Goal: Task Accomplishment & Management: Complete application form

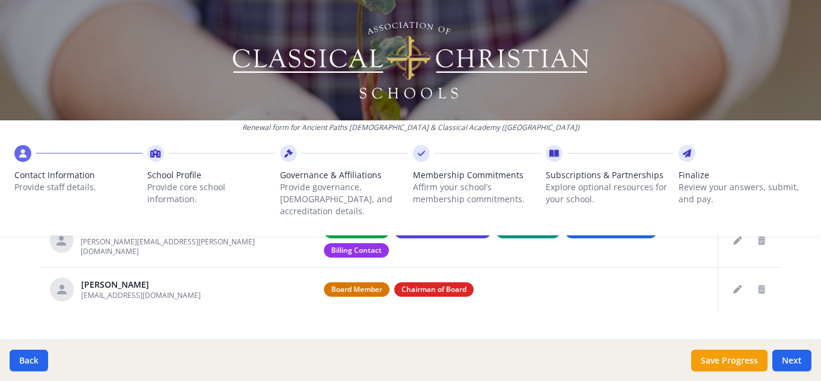
scroll to position [524, 0]
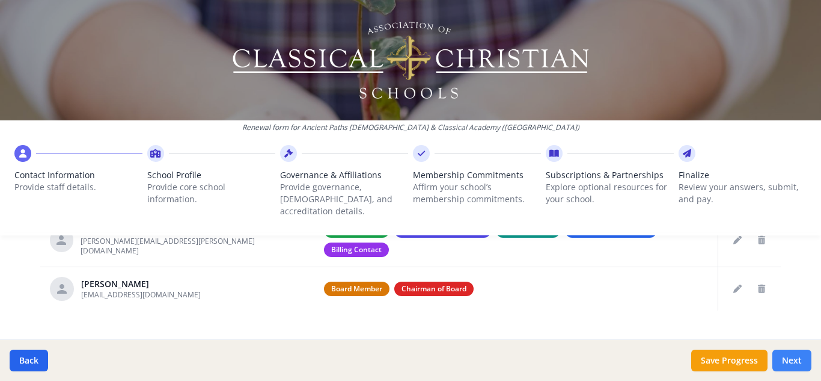
click at [798, 357] on button "Next" at bounding box center [791, 360] width 39 height 22
type input "[PHONE_NUMBER]"
type input "6"
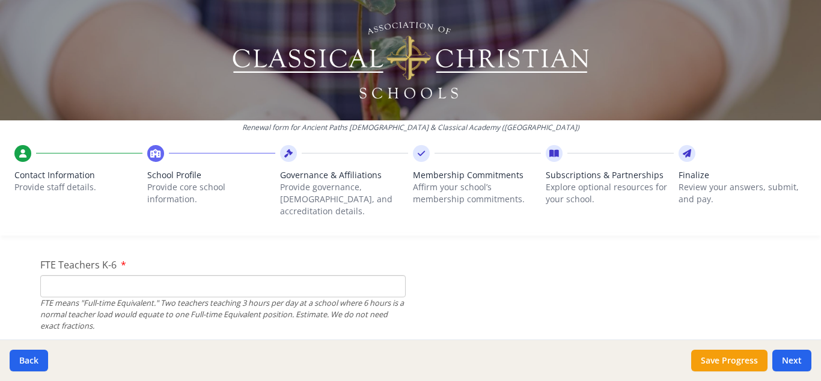
scroll to position [752, 0]
click at [305, 274] on input "FTE Teachers K-6" at bounding box center [222, 285] width 365 height 22
type input "5"
type input "6"
click at [795, 358] on button "Next" at bounding box center [791, 360] width 39 height 22
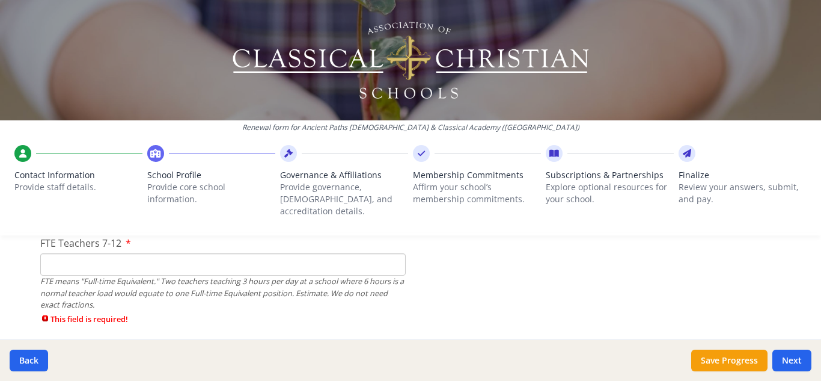
scroll to position [867, 0]
click at [119, 252] on input "FTE Teachers 7-12" at bounding box center [222, 263] width 365 height 22
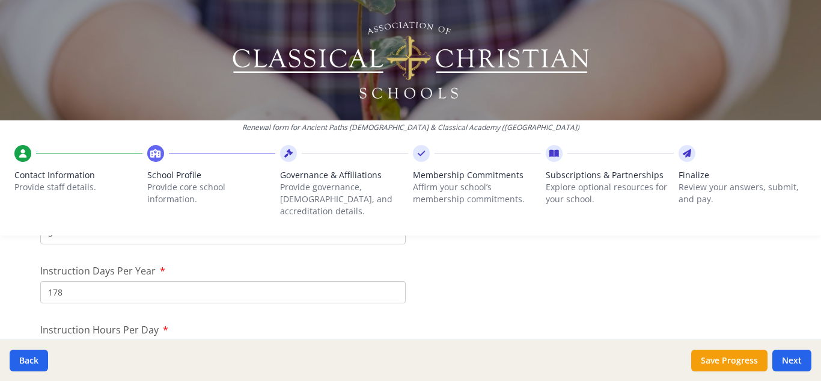
scroll to position [1083, 0]
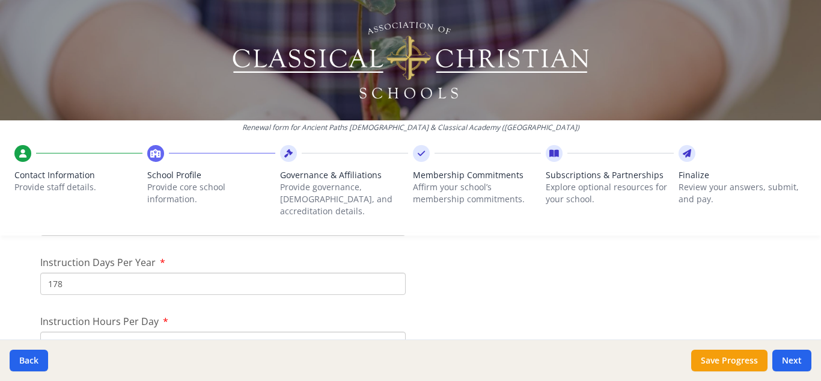
type input "3"
click at [120, 272] on input "178" at bounding box center [222, 283] width 365 height 22
type input "177"
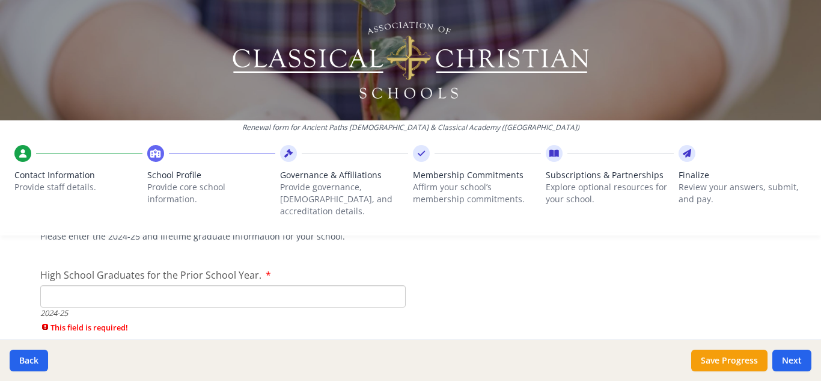
scroll to position [1737, 0]
click at [308, 283] on input "High School Graduates for the Prior School Year." at bounding box center [222, 294] width 365 height 22
type input "1"
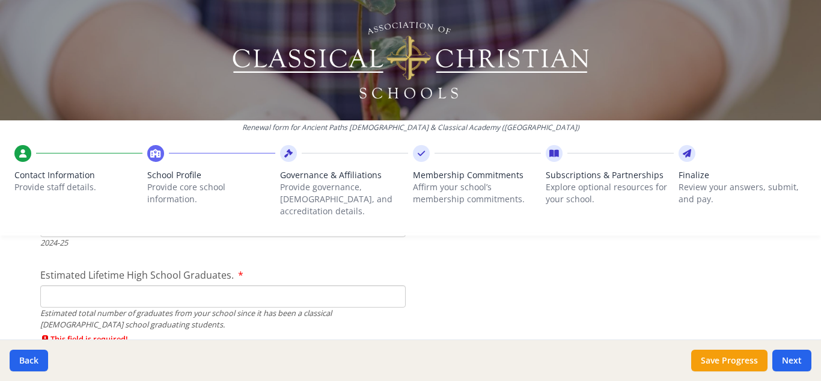
scroll to position [1805, 0]
click at [212, 292] on input "Estimated Lifetime High School Graduates." at bounding box center [222, 295] width 365 height 22
type input "1"
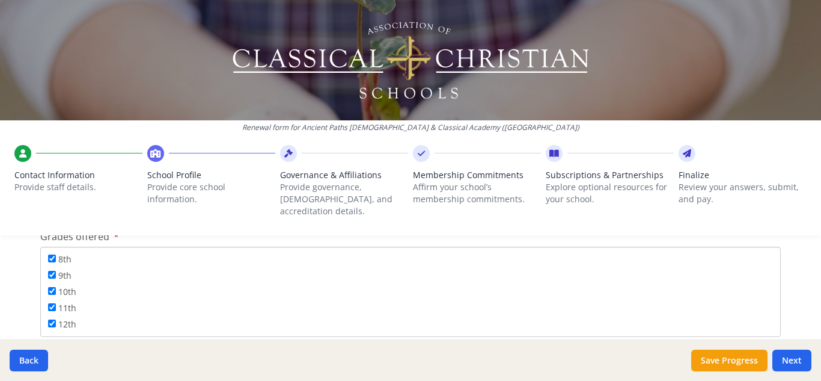
scroll to position [145, 0]
click at [781, 356] on button "Next" at bounding box center [791, 360] width 39 height 22
click at [784, 364] on button "Next" at bounding box center [791, 360] width 39 height 22
click at [277, 237] on input "Pre-K" at bounding box center [222, 248] width 365 height 22
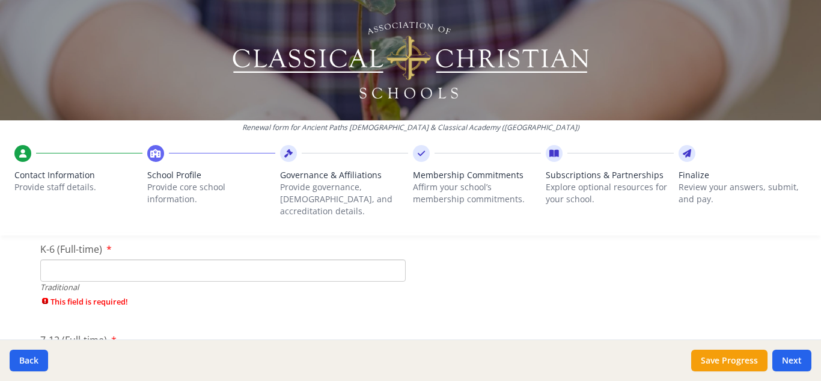
scroll to position [2658, 0]
type input "10"
click at [155, 256] on input "K-6 (Full-time)" at bounding box center [222, 267] width 365 height 22
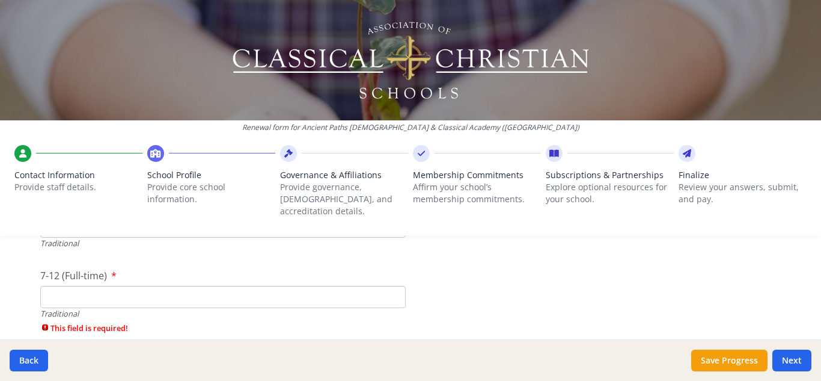
scroll to position [2706, 0]
type input "37"
click at [96, 279] on input "7-12 (Full-time)" at bounding box center [222, 289] width 365 height 22
type input "5"
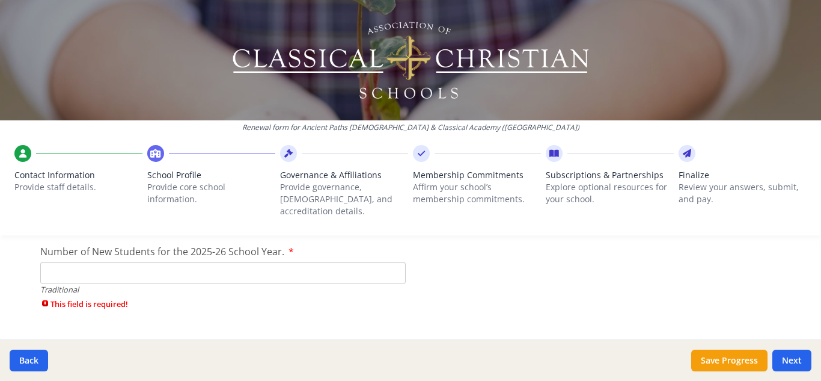
scroll to position [2794, 0]
click at [183, 261] on input "Number of New Students for the 2025-26 School Year." at bounding box center [222, 272] width 365 height 22
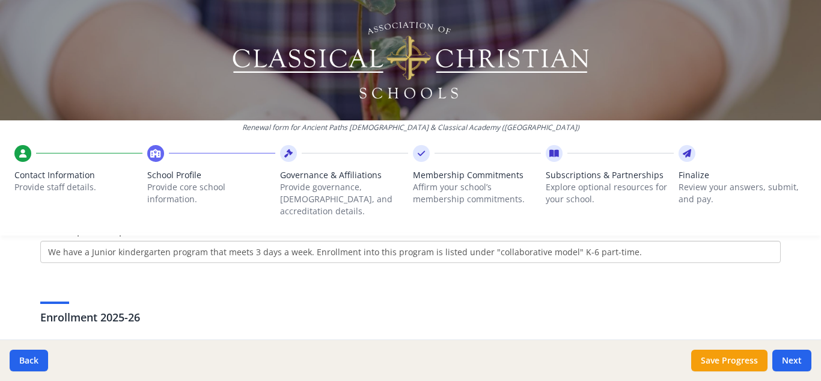
scroll to position [2338, 0]
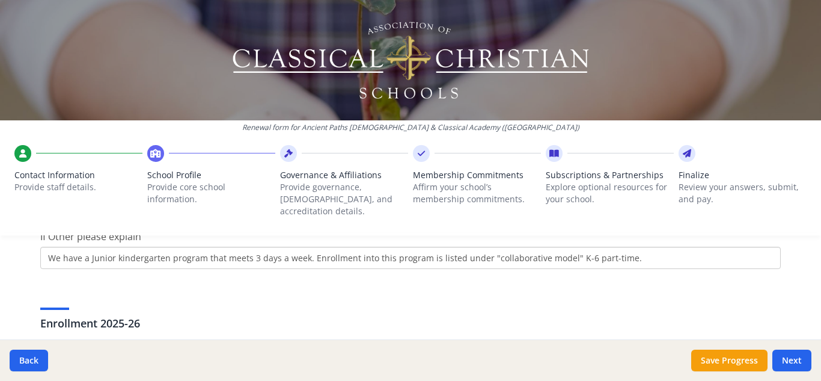
click at [644, 248] on input "We have a Junior kindergarten program that meets 3 days a week. Enrollment into…" at bounding box center [410, 257] width 741 height 22
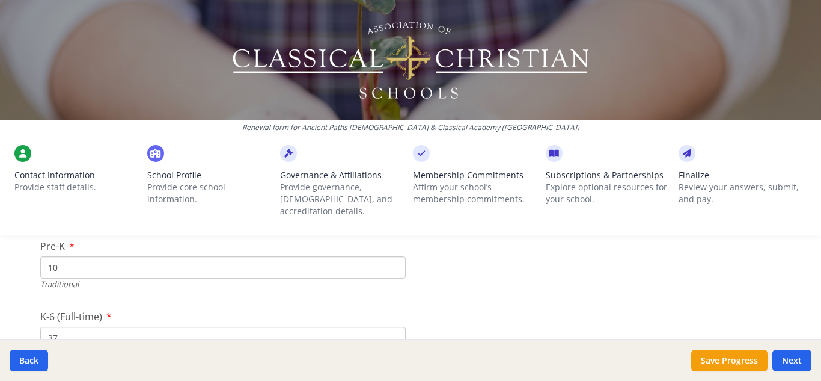
scroll to position [2590, 0]
type input "We have a Junior kindergarten program that meets 3 days a week. Enrollment into…"
click at [230, 256] on input "10" at bounding box center [222, 265] width 365 height 22
type input "1"
type input "0"
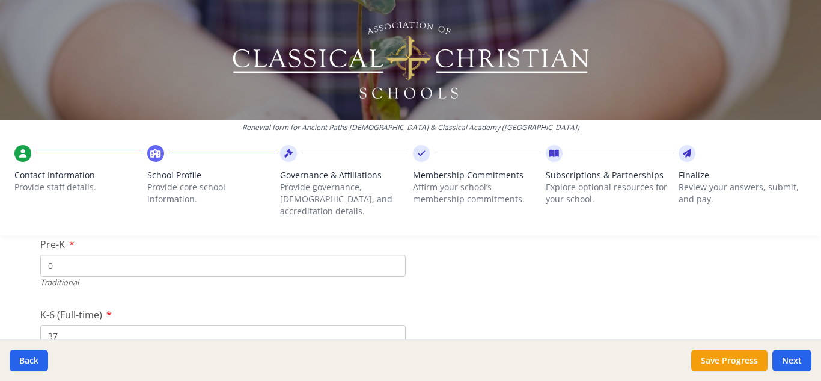
click at [455, 307] on div at bounding box center [597, 307] width 365 height 1
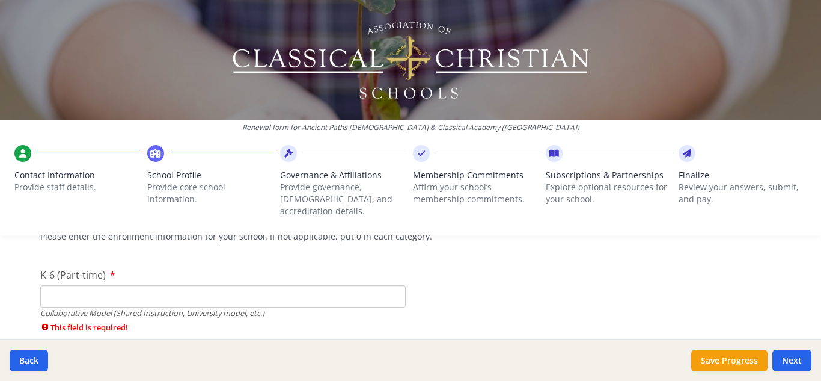
scroll to position [2930, 0]
click at [258, 287] on input "K-6 (Part-time)" at bounding box center [222, 298] width 365 height 22
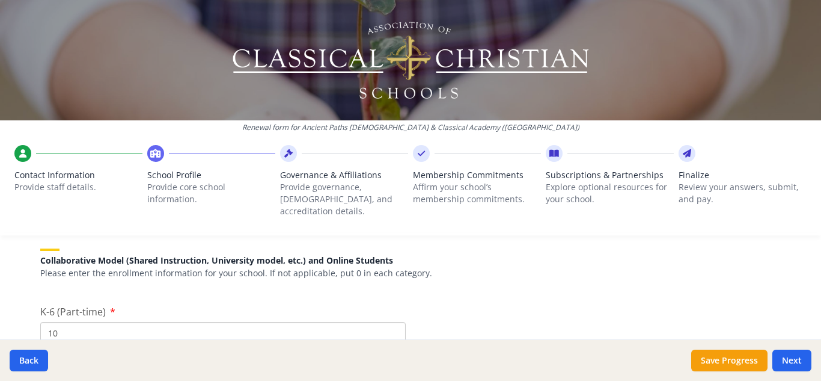
scroll to position [2893, 0]
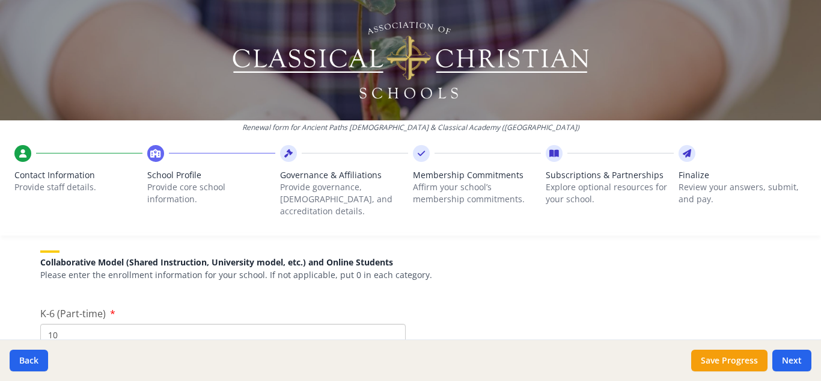
click at [162, 323] on input "10" at bounding box center [222, 334] width 365 height 22
type input "1"
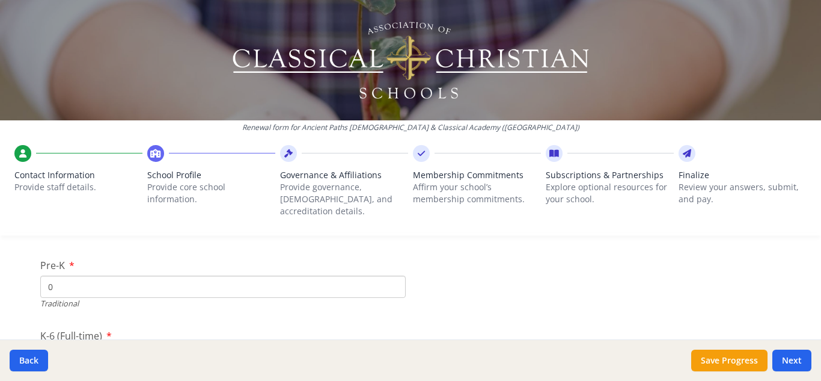
scroll to position [2570, 0]
click at [296, 274] on input "0" at bounding box center [222, 285] width 365 height 22
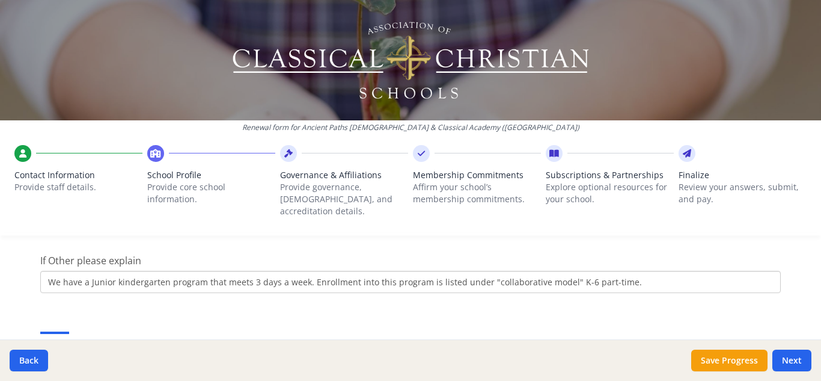
scroll to position [2301, 0]
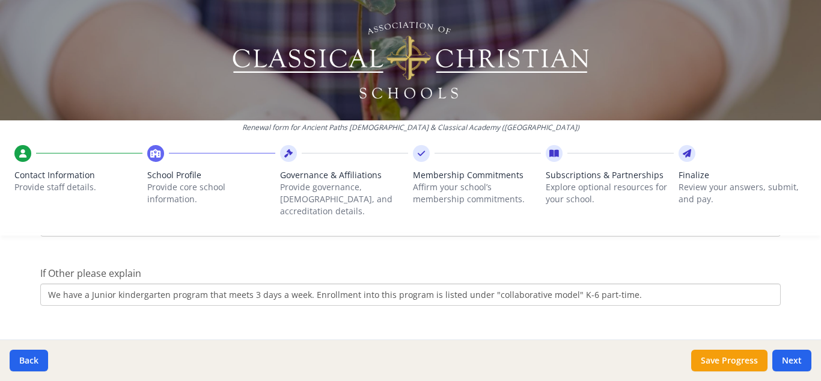
type input "10"
click at [276, 283] on input "We have a Junior kindergarten program that meets 3 days a week. Enrollment into…" at bounding box center [410, 294] width 741 height 22
drag, startPoint x: 483, startPoint y: 279, endPoint x: 584, endPoint y: 281, distance: 100.4
click at [584, 283] on input "We have a Junior kindergarten program that meets 3 days a week. Enrollment into…" at bounding box center [410, 294] width 741 height 22
click at [632, 283] on input "We have a Junior kindergarten program that meets 3 days a week. Enrollment into…" at bounding box center [410, 294] width 741 height 22
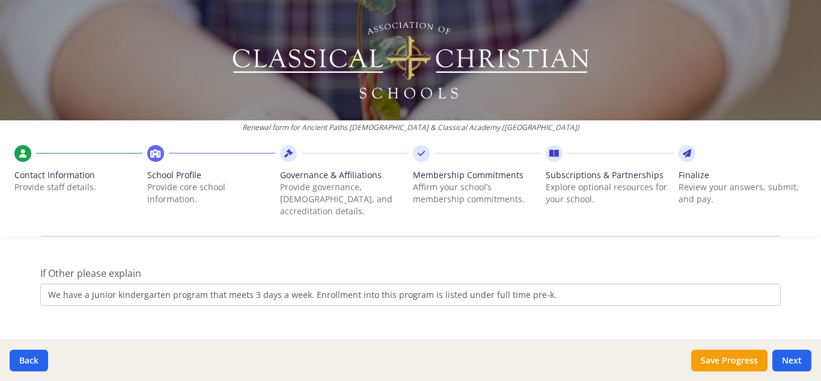
type input "We have a Junior kindergarten program that meets 3 days a week. Enrollment into…"
click at [499, 325] on div "Enrollment 2025-26" at bounding box center [410, 346] width 741 height 43
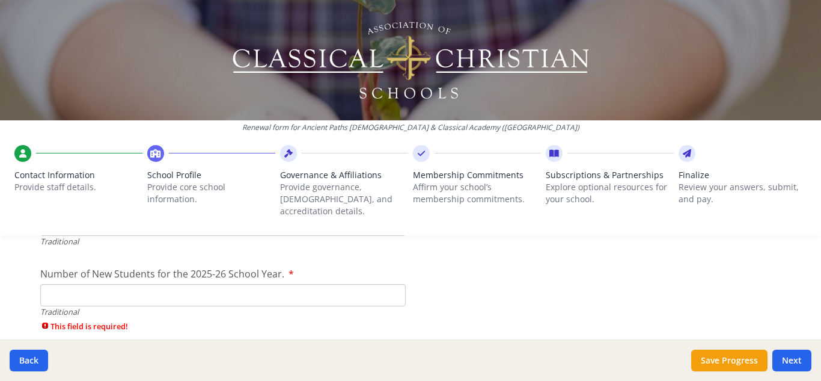
scroll to position [2774, 0]
click at [343, 281] on input "Number of New Students for the 2025-26 School Year." at bounding box center [222, 292] width 365 height 22
type input "6"
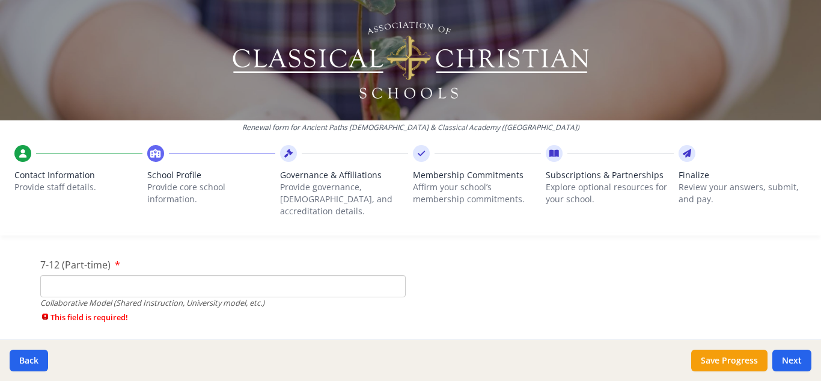
scroll to position [3014, 0]
click at [228, 274] on input "7-12 (Part-time)" at bounding box center [222, 284] width 365 height 22
type input "9"
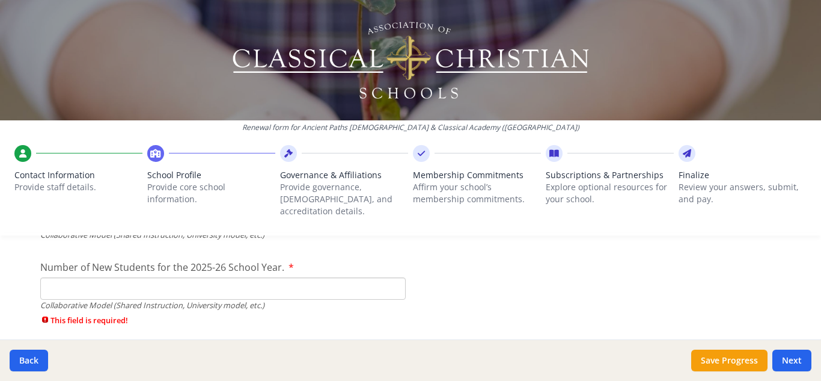
scroll to position [3082, 0]
click at [346, 275] on input "Number of New Students for the 2025-26 School Year." at bounding box center [222, 286] width 365 height 22
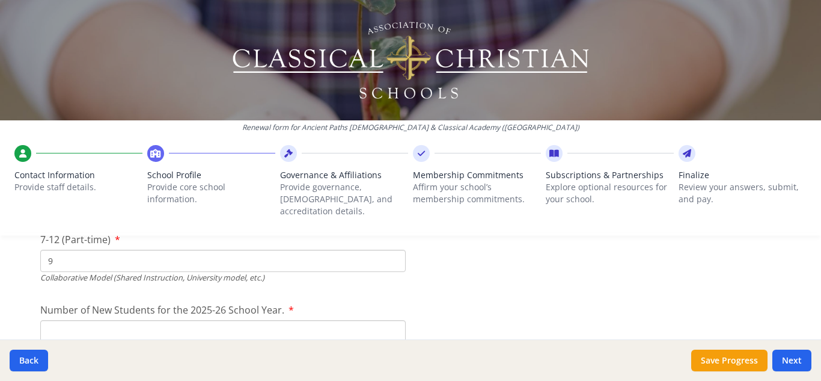
scroll to position [3036, 0]
type input "7"
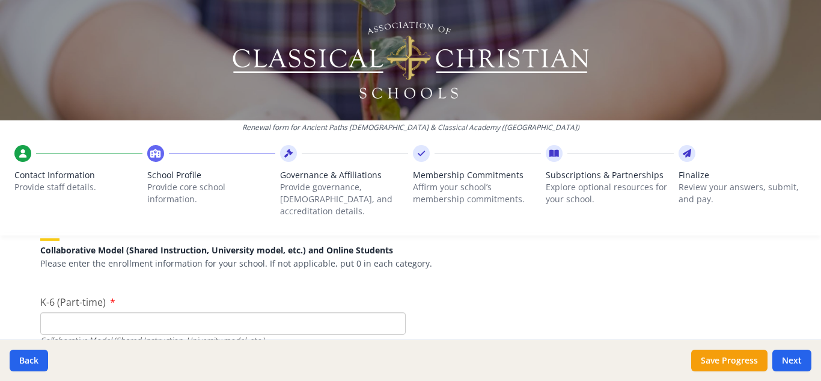
scroll to position [2881, 0]
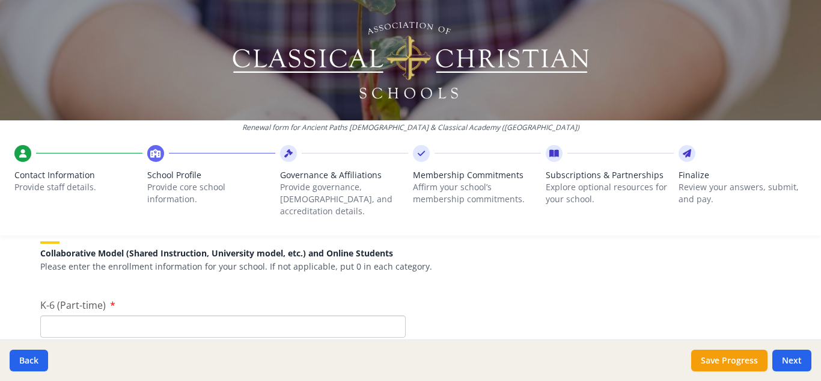
click at [236, 323] on input "K-6 (Part-time)" at bounding box center [222, 326] width 365 height 22
type input "0"
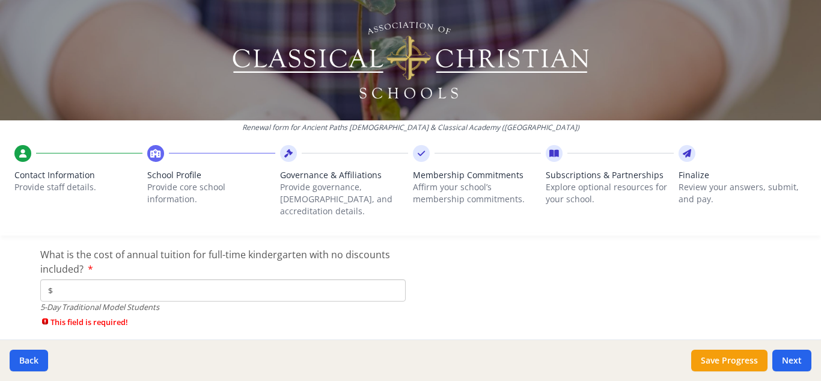
scroll to position [3226, 0]
click at [322, 278] on input "$" at bounding box center [222, 289] width 365 height 22
type input "$3 250"
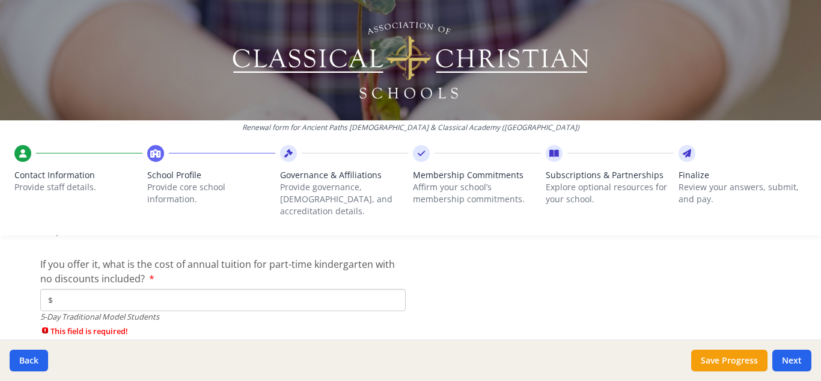
scroll to position [3303, 0]
click at [136, 289] on input "$" at bounding box center [222, 298] width 365 height 22
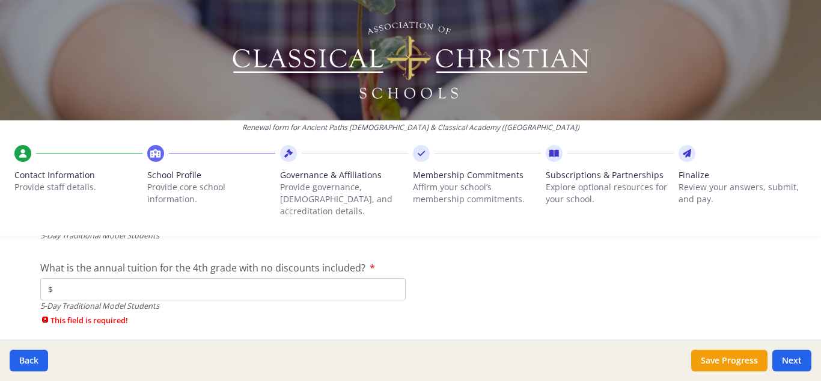
scroll to position [3383, 0]
type input "$2 500"
click at [317, 277] on input "$" at bounding box center [222, 288] width 365 height 22
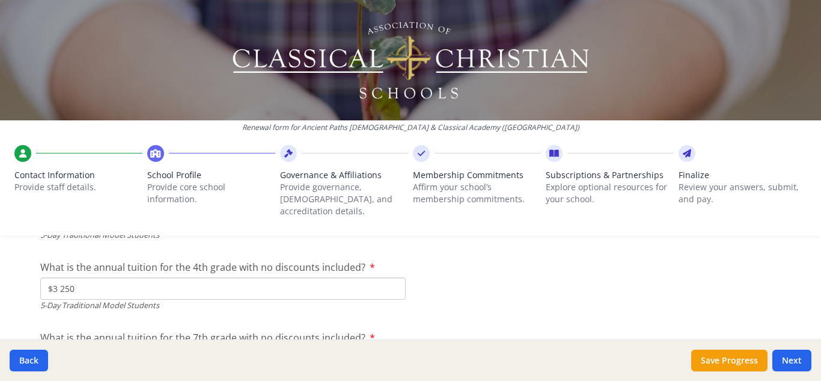
scroll to position [3478, 0]
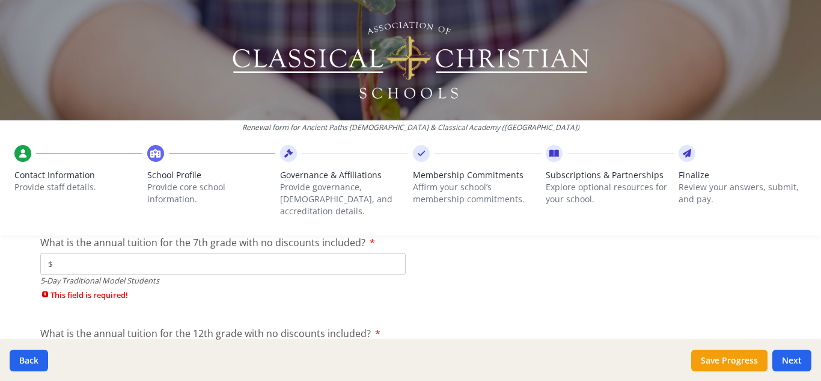
type input "$3 250"
click at [337, 252] on input "$" at bounding box center [222, 263] width 365 height 22
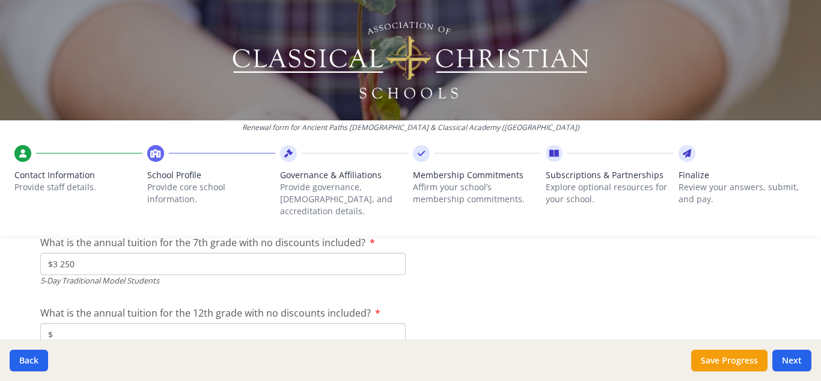
type input "$3 250"
click at [310, 325] on input "$" at bounding box center [222, 334] width 365 height 22
type input "$3 250"
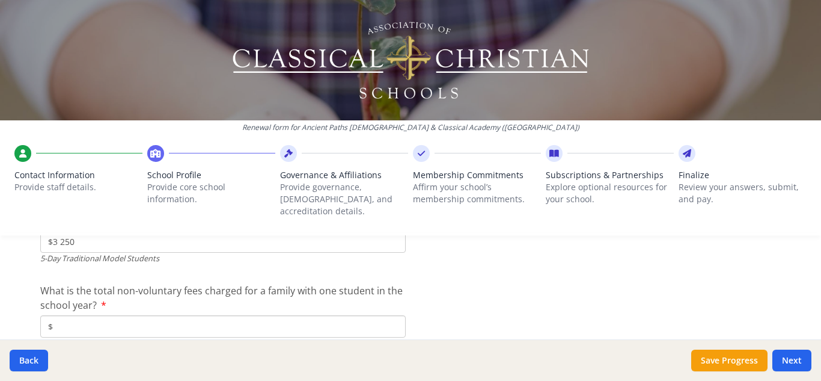
scroll to position [3572, 0]
click at [209, 314] on input "$" at bounding box center [222, 325] width 365 height 22
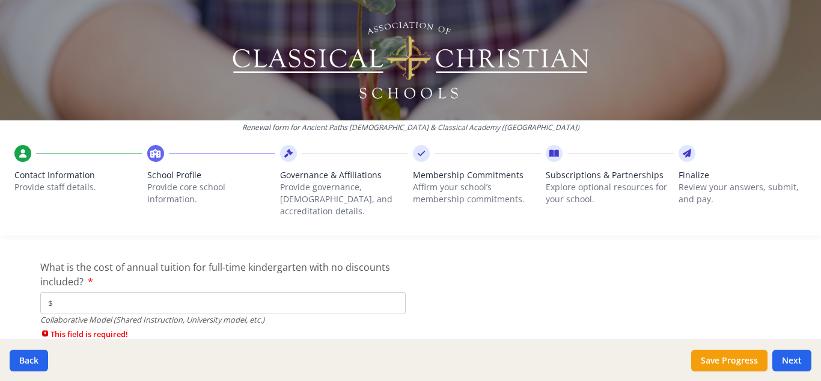
scroll to position [3764, 0]
type input "$0"
click at [281, 293] on input "$" at bounding box center [222, 301] width 365 height 22
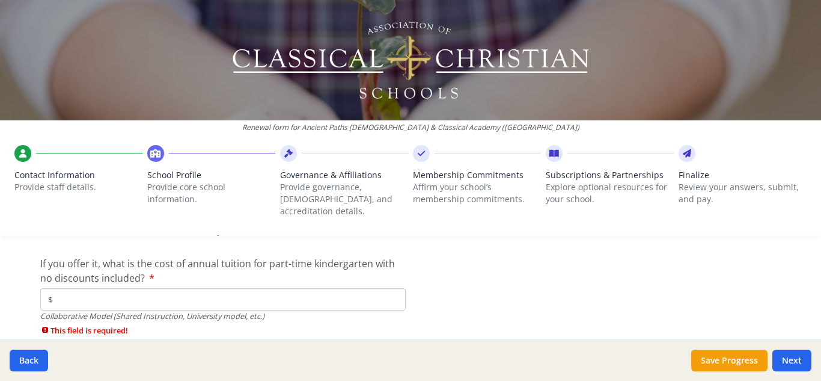
scroll to position [3853, 0]
click at [234, 290] on input "$" at bounding box center [222, 297] width 365 height 22
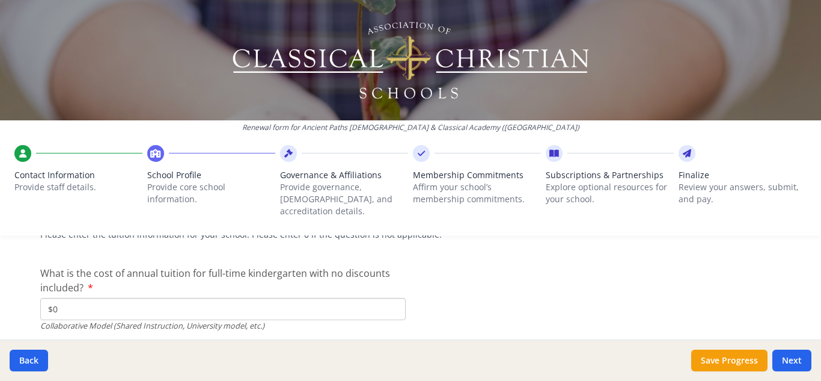
scroll to position [3760, 0]
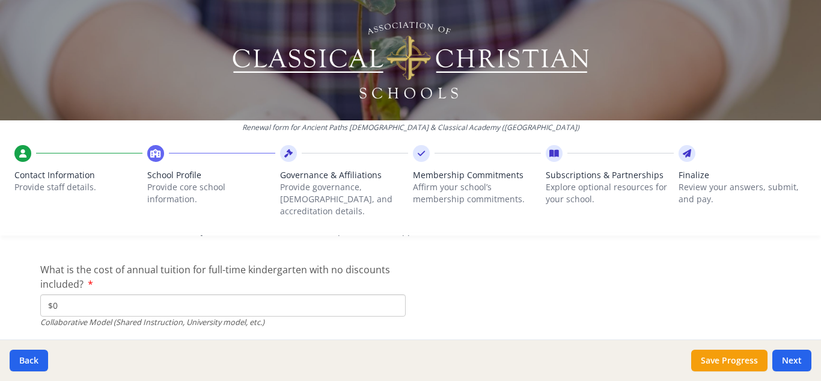
click at [234, 294] on input "$0" at bounding box center [222, 305] width 365 height 22
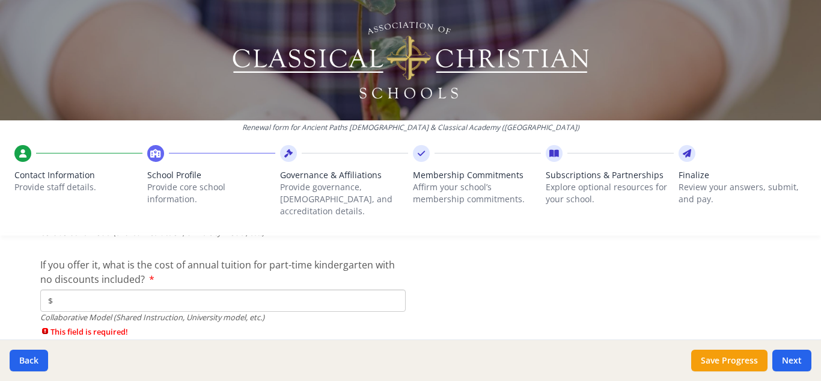
scroll to position [3858, 0]
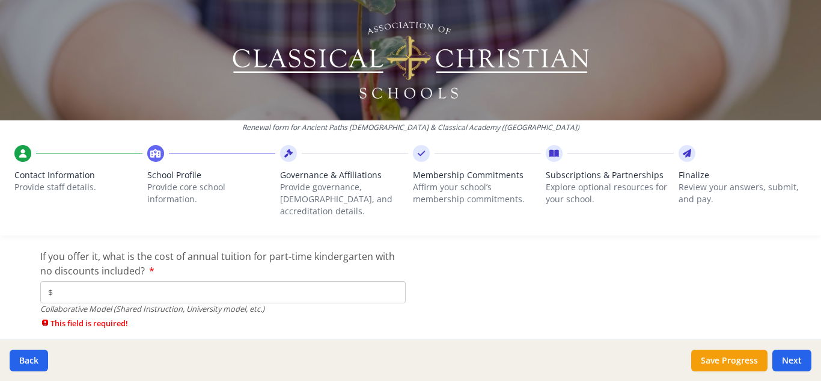
click at [189, 281] on input "$" at bounding box center [222, 292] width 365 height 22
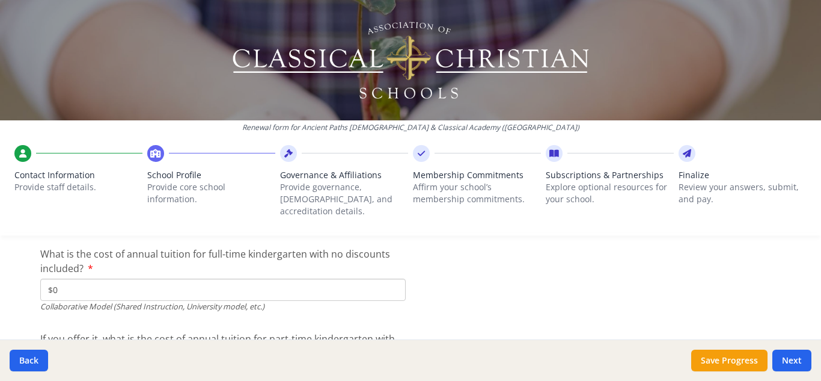
click at [189, 280] on input "$0" at bounding box center [222, 289] width 365 height 22
type input "$3 250"
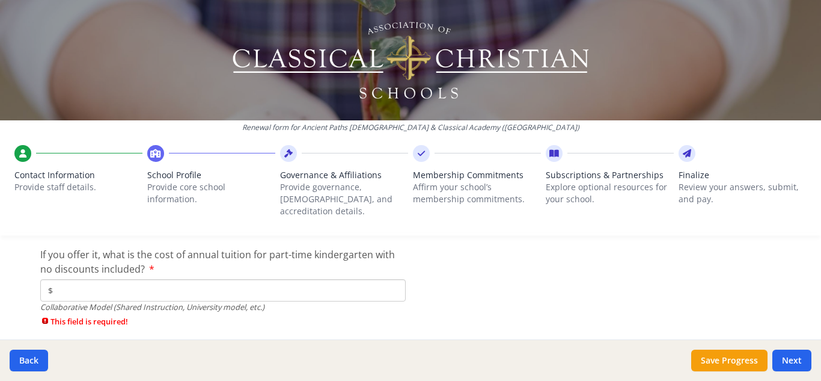
scroll to position [3861, 0]
click at [326, 300] on div "Collaborative Model (Shared Instruction, University model, etc.)" at bounding box center [222, 305] width 365 height 11
click at [319, 278] on input "$" at bounding box center [222, 289] width 365 height 22
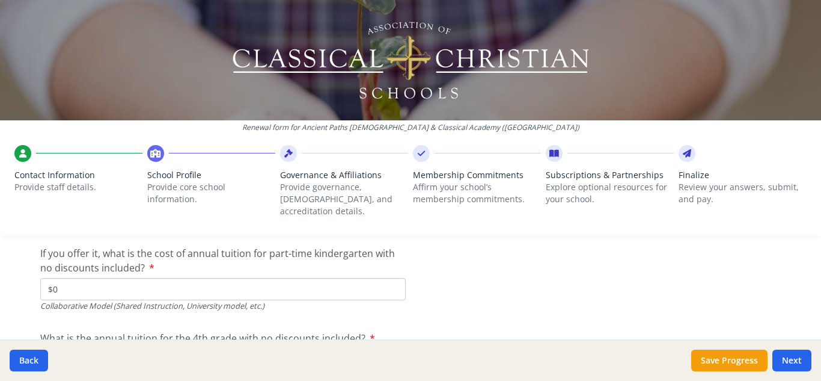
type input "$0"
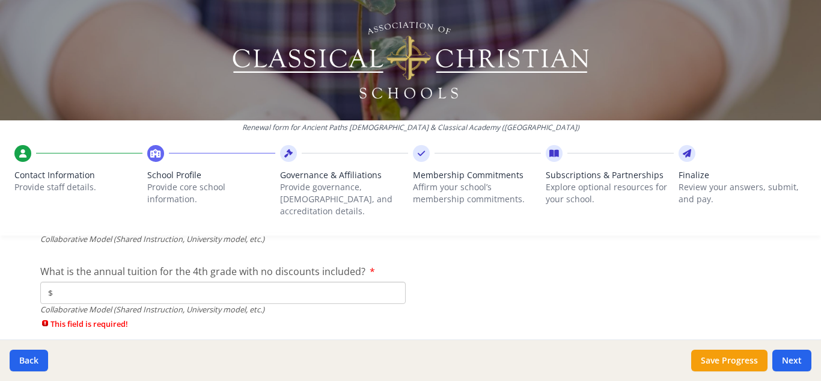
scroll to position [3928, 0]
click at [339, 281] on input "$" at bounding box center [222, 292] width 365 height 22
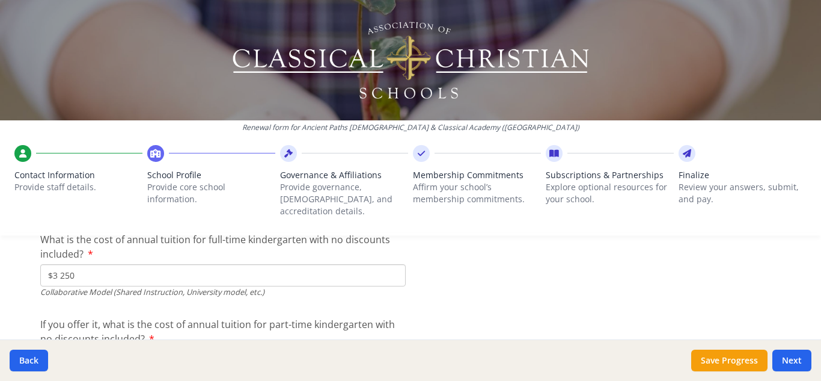
scroll to position [3785, 0]
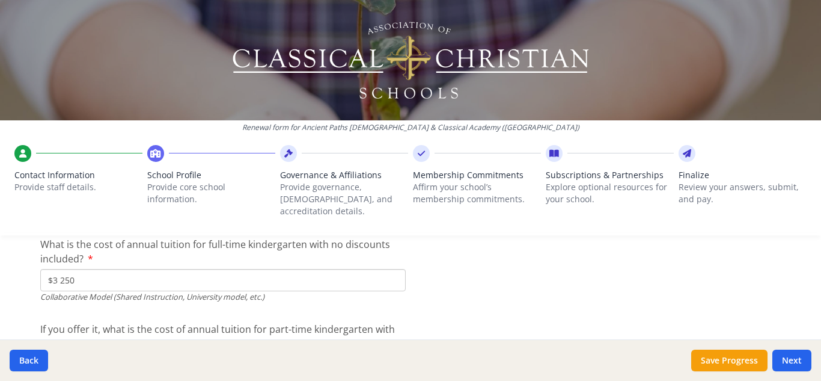
type input "$0"
click at [145, 272] on input "$3 250" at bounding box center [222, 280] width 365 height 22
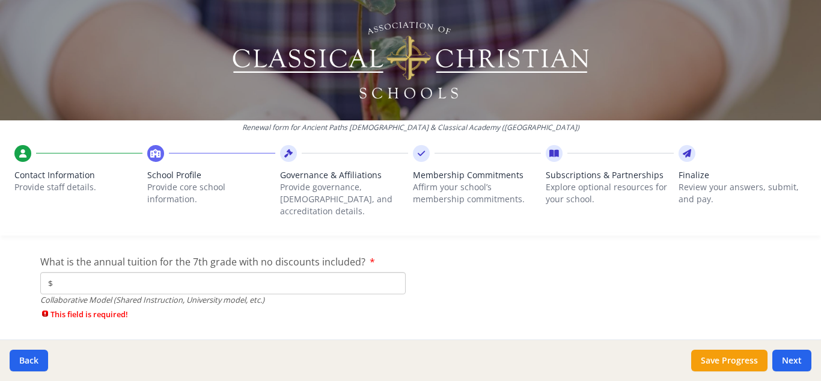
scroll to position [4010, 0]
type input "$0"
click at [305, 255] on div "What is the annual tuition for the 7th grade with no discounts included? $ Coll…" at bounding box center [222, 288] width 365 height 72
click at [303, 269] on input "$" at bounding box center [222, 280] width 365 height 22
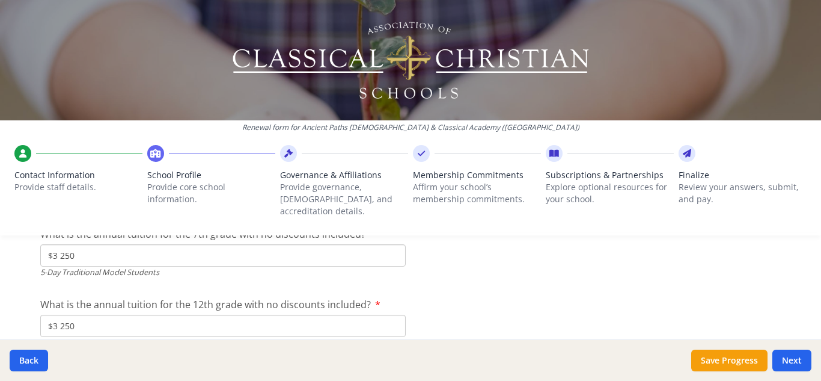
scroll to position [3487, 0]
type input "$0"
click at [142, 316] on input "$3 250" at bounding box center [222, 325] width 365 height 22
type input "$0"
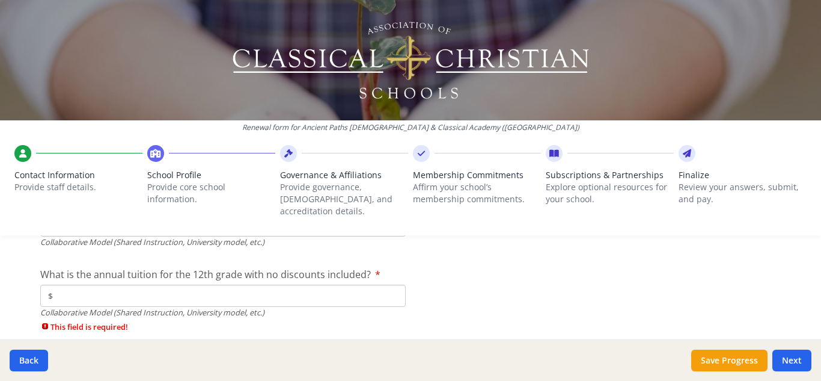
scroll to position [4067, 0]
click at [301, 283] on input "$" at bounding box center [222, 294] width 365 height 22
type input "$3 250"
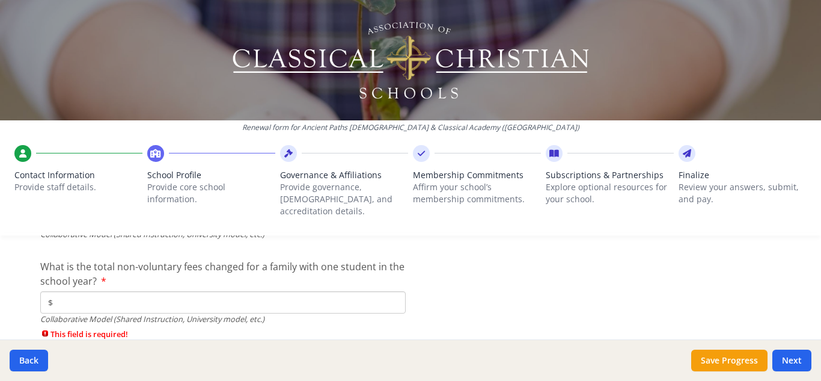
scroll to position [4144, 0]
click at [251, 298] on input "$" at bounding box center [222, 301] width 365 height 22
type input "$0"
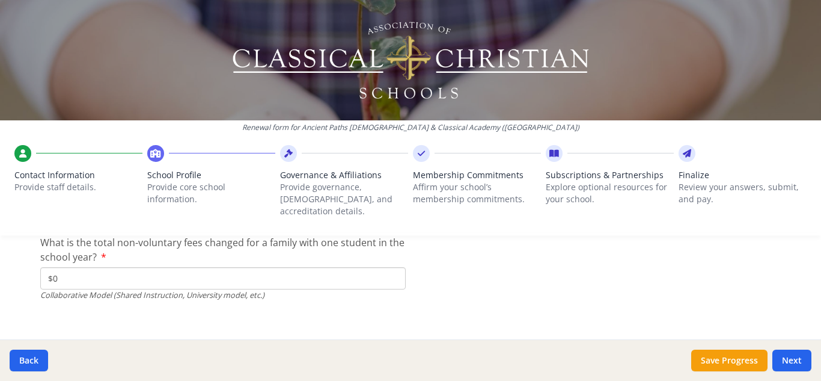
scroll to position [4168, 0]
click at [786, 372] on div "Back Save Progress Next" at bounding box center [410, 359] width 821 height 41
click at [791, 360] on button "Next" at bounding box center [791, 360] width 39 height 22
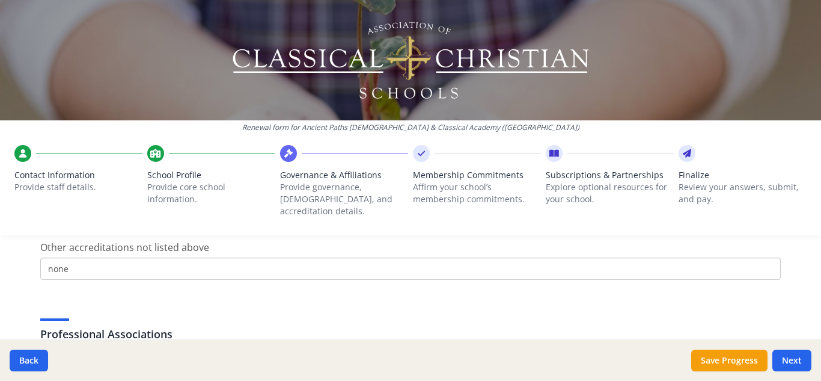
scroll to position [793, 0]
click at [354, 266] on input "none" at bounding box center [410, 268] width 741 height 22
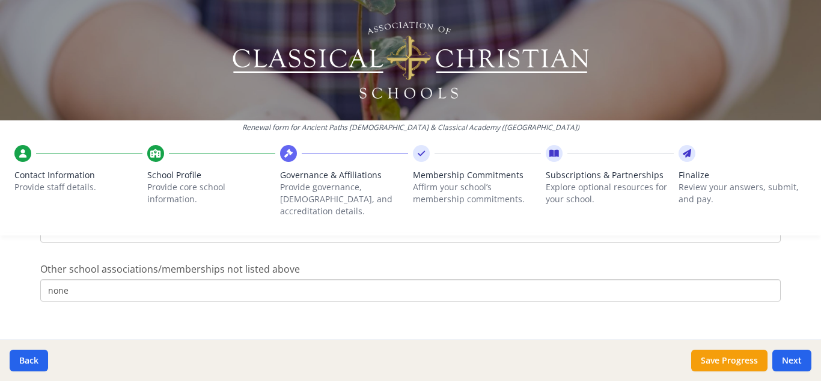
scroll to position [1040, 0]
click at [790, 353] on button "Next" at bounding box center [791, 360] width 39 height 22
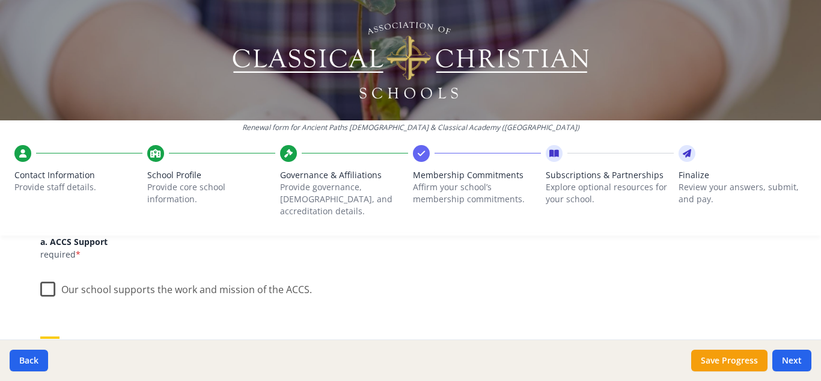
scroll to position [171, 0]
click at [53, 274] on label "Our school supports the work and mission of the ACCS." at bounding box center [176, 286] width 272 height 26
click at [0, 0] on input "Our school supports the work and mission of the ACCS." at bounding box center [0, 0] width 0 height 0
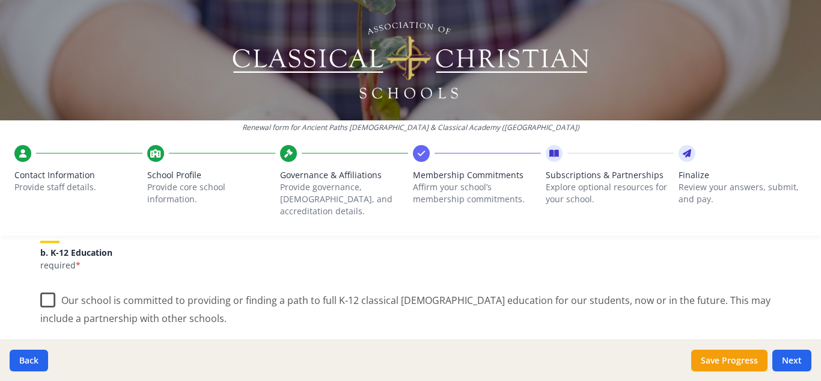
scroll to position [268, 0]
click at [62, 284] on label "Our school is committed to providing or finding a path to full K-12 classical […" at bounding box center [410, 302] width 741 height 40
click at [0, 0] on input "Our school is committed to providing or finding a path to full K-12 classical […" at bounding box center [0, 0] width 0 height 0
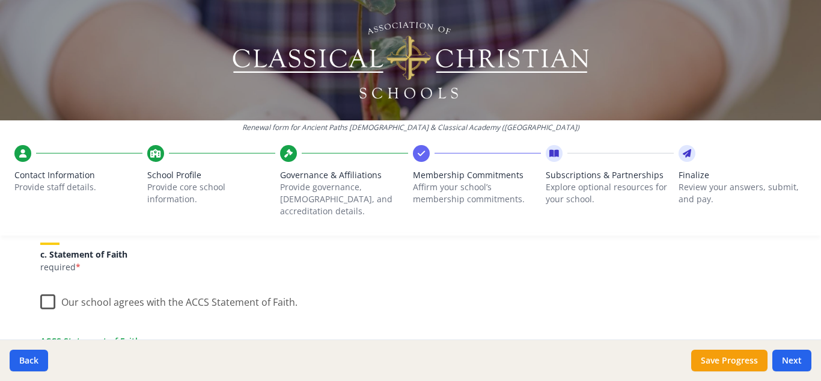
scroll to position [387, 0]
click at [47, 289] on label "Our school agrees with the ACCS Statement of Faith." at bounding box center [168, 298] width 257 height 26
click at [0, 0] on input "Our school agrees with the ACCS Statement of Faith." at bounding box center [0, 0] width 0 height 0
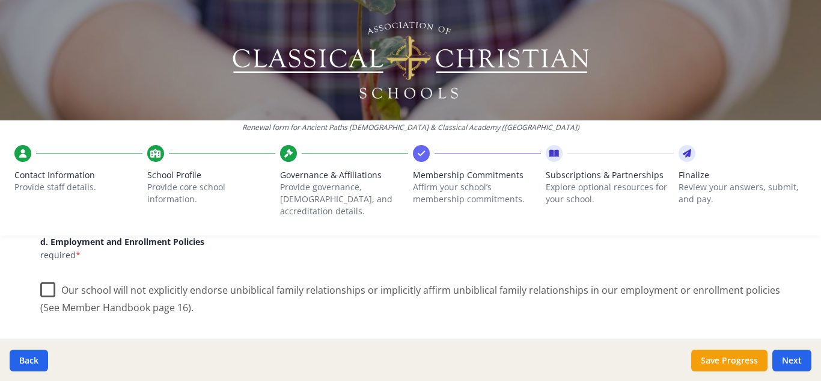
scroll to position [542, 0]
click at [55, 282] on label "Our school will not explicitly endorse unbiblical family relationships or impli…" at bounding box center [410, 295] width 741 height 40
click at [0, 0] on input "Our school will not explicitly endorse unbiblical family relationships or impli…" at bounding box center [0, 0] width 0 height 0
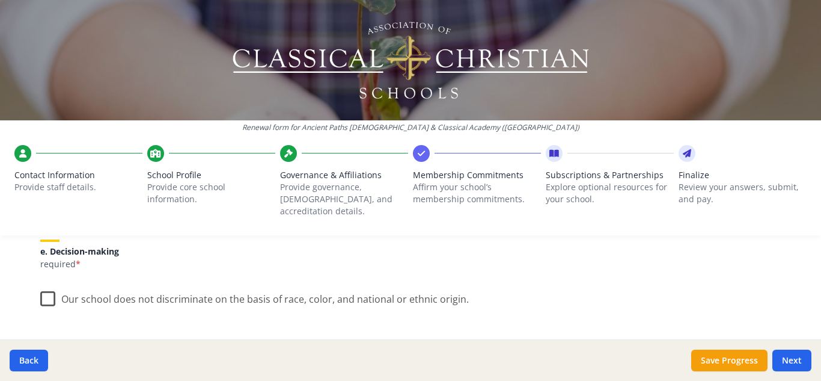
scroll to position [692, 0]
click at [184, 286] on label "Our school does not discriminate on the basis of race, color, and national or e…" at bounding box center [254, 296] width 429 height 26
click at [0, 0] on input "Our school does not discriminate on the basis of race, color, and national or e…" at bounding box center [0, 0] width 0 height 0
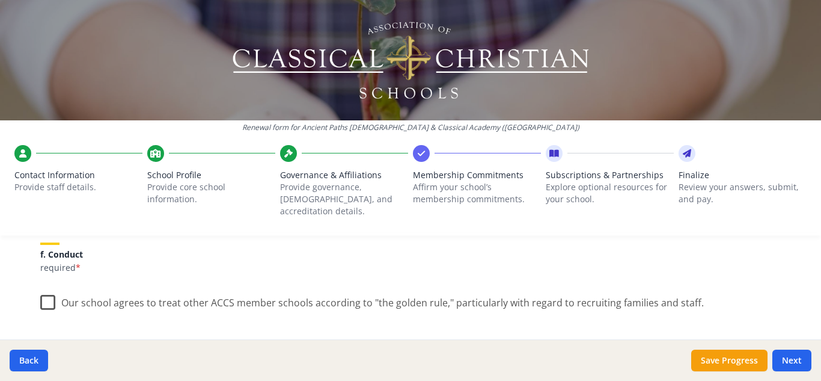
click at [213, 289] on label "Our school agrees to treat other ACCS member schools according to "the golden r…" at bounding box center [372, 300] width 664 height 26
click at [0, 0] on input "Our school agrees to treat other ACCS member schools according to "the golden r…" at bounding box center [0, 0] width 0 height 0
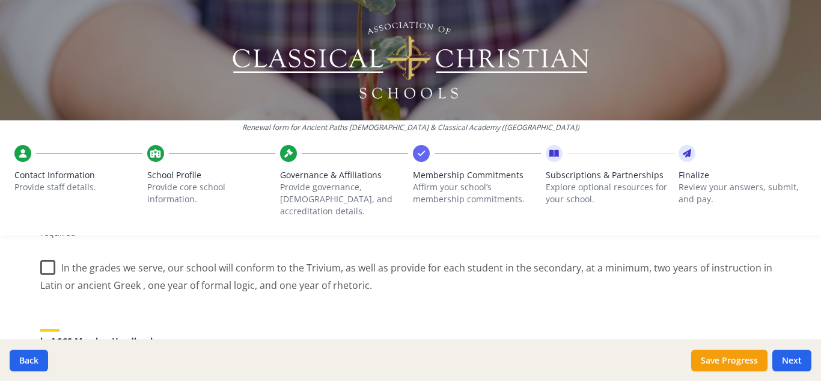
scroll to position [939, 0]
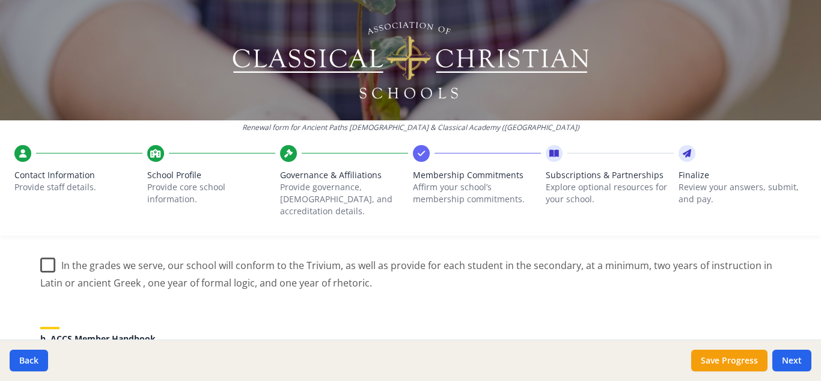
click at [124, 262] on label "In the grades we serve, our school will conform to the Trivium, as well as prov…" at bounding box center [410, 269] width 741 height 40
click at [0, 0] on input "In the grades we serve, our school will conform to the Trivium, as well as prov…" at bounding box center [0, 0] width 0 height 0
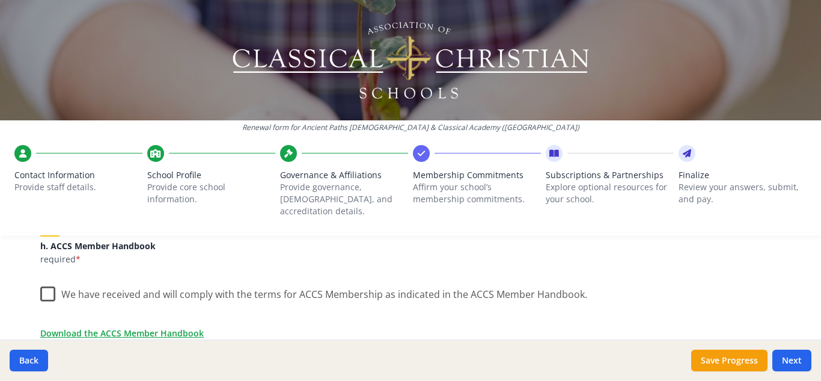
scroll to position [1032, 0]
click at [271, 280] on label "We have received and will comply with the terms for ACCS Membership as indicate…" at bounding box center [313, 291] width 547 height 26
click at [0, 0] on input "We have received and will comply with the terms for ACCS Membership as indicate…" at bounding box center [0, 0] width 0 height 0
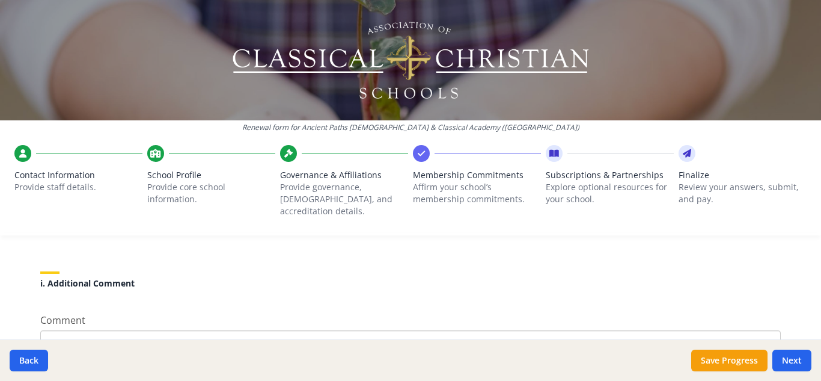
scroll to position [1213, 0]
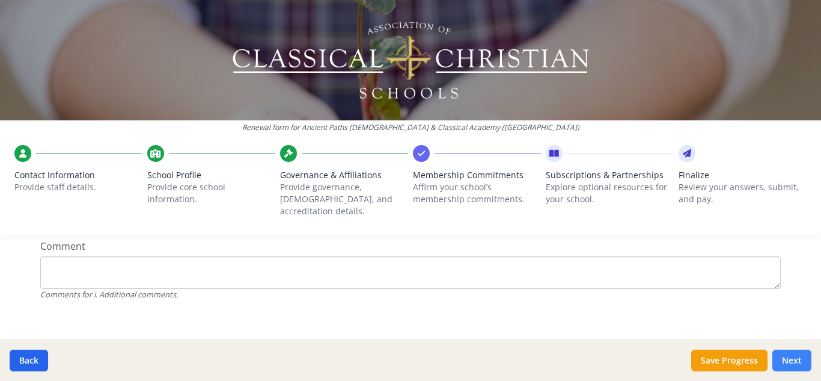
click at [794, 358] on button "Next" at bounding box center [791, 360] width 39 height 22
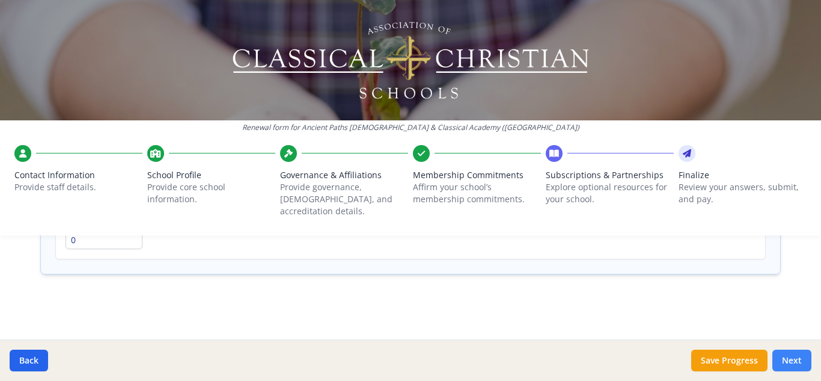
scroll to position [994, 0]
click at [784, 356] on button "Next" at bounding box center [791, 360] width 39 height 22
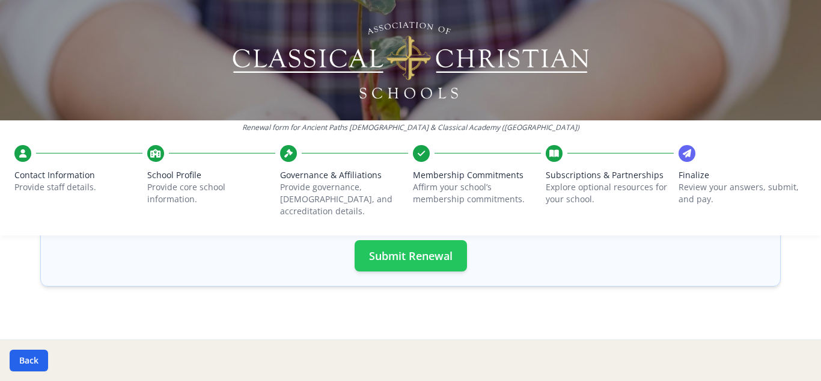
click at [437, 248] on button "Submit Renewal" at bounding box center [411, 255] width 112 height 31
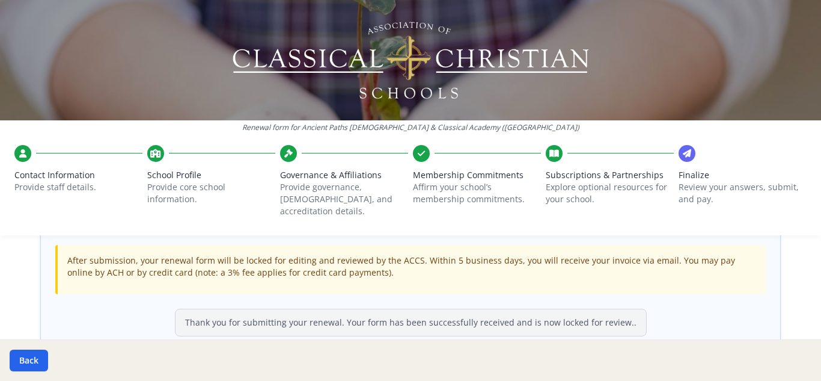
scroll to position [419, 0]
